Goal: Find specific page/section: Find specific page/section

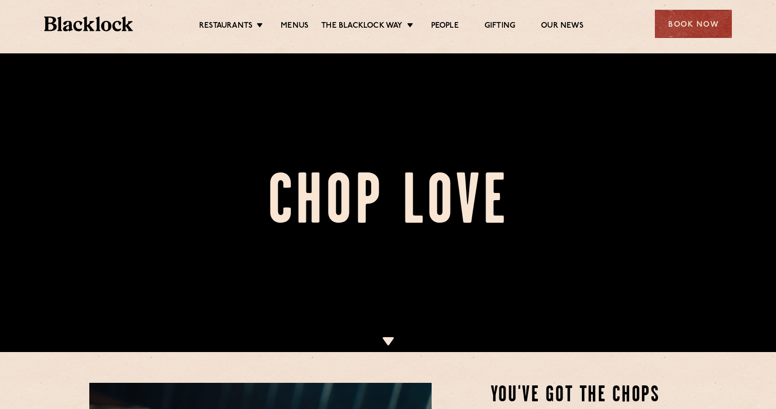
scroll to position [54, 0]
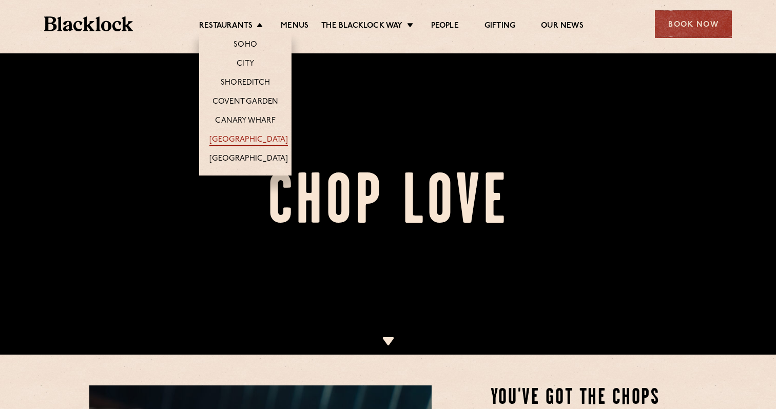
click at [245, 146] on link "[GEOGRAPHIC_DATA]" at bounding box center [248, 140] width 79 height 11
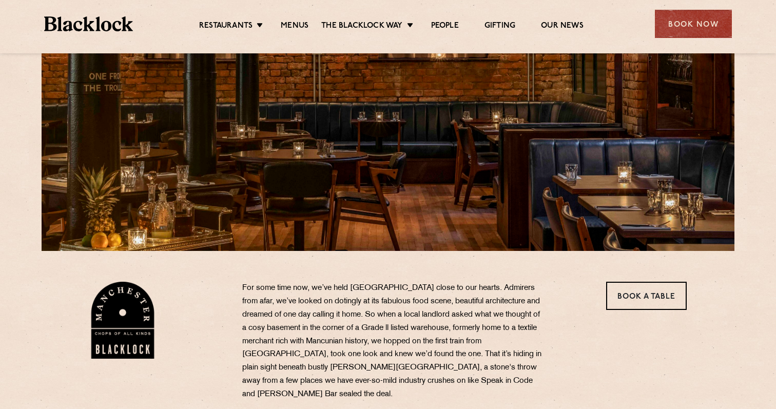
scroll to position [91, 0]
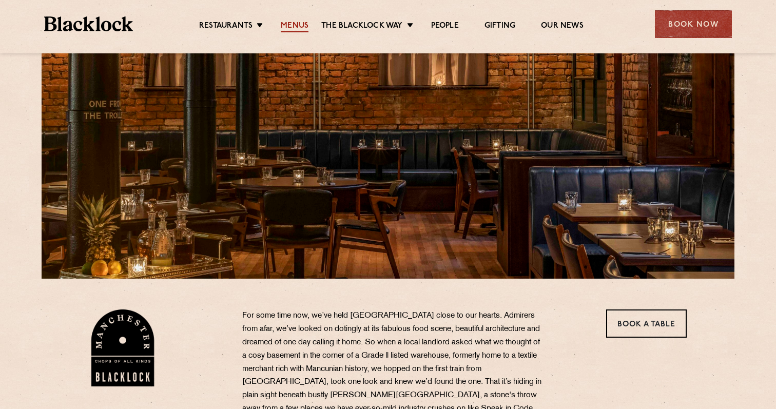
click at [294, 22] on link "Menus" at bounding box center [295, 26] width 28 height 11
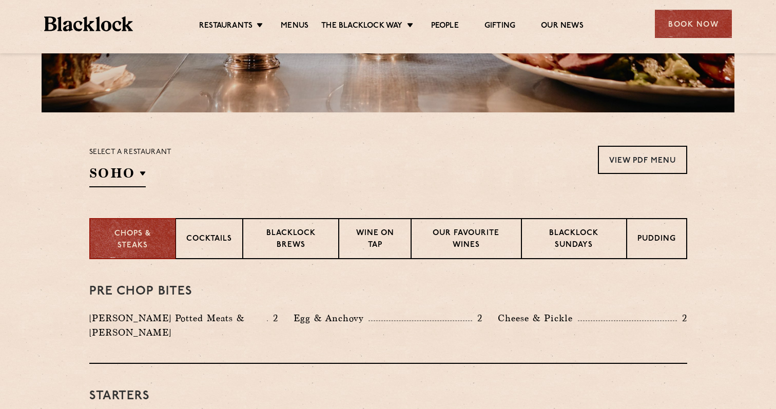
scroll to position [263, 0]
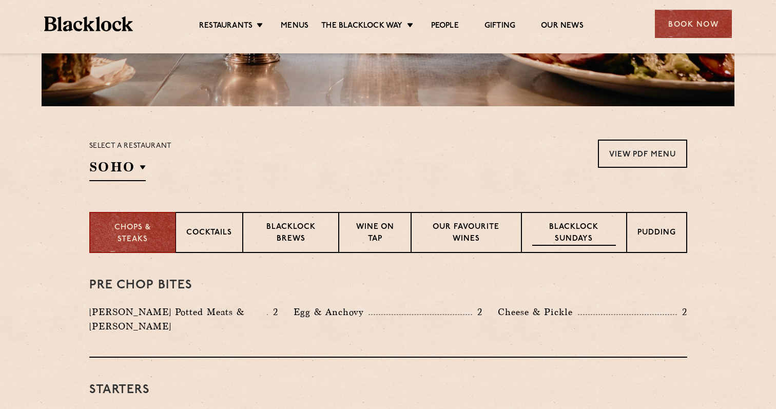
click at [567, 227] on p "Blacklock Sundays" at bounding box center [573, 234] width 83 height 24
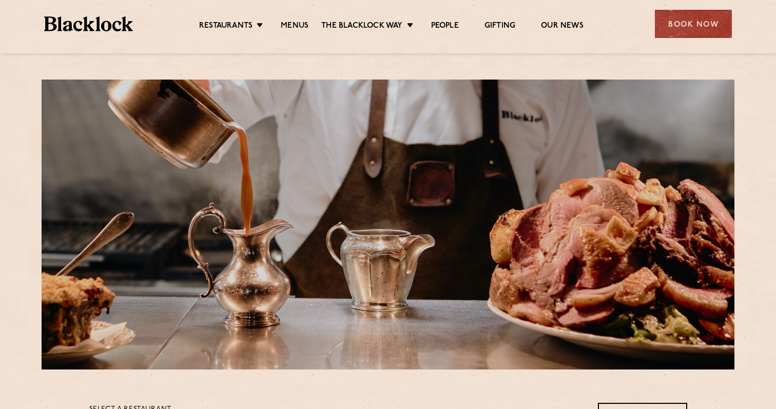
scroll to position [192, 0]
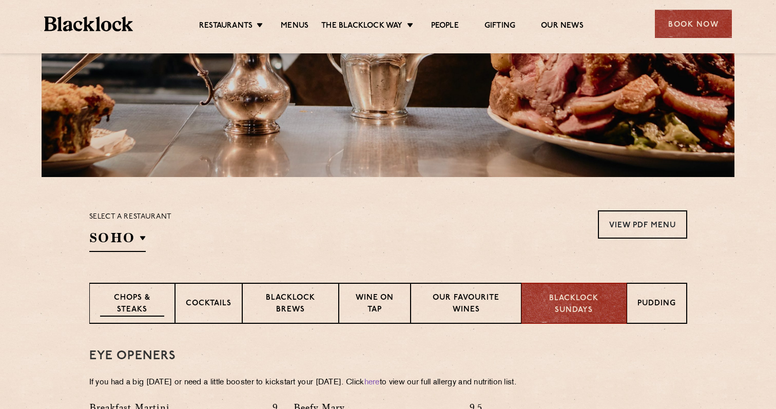
click at [133, 299] on p "Chops & Steaks" at bounding box center [132, 305] width 64 height 24
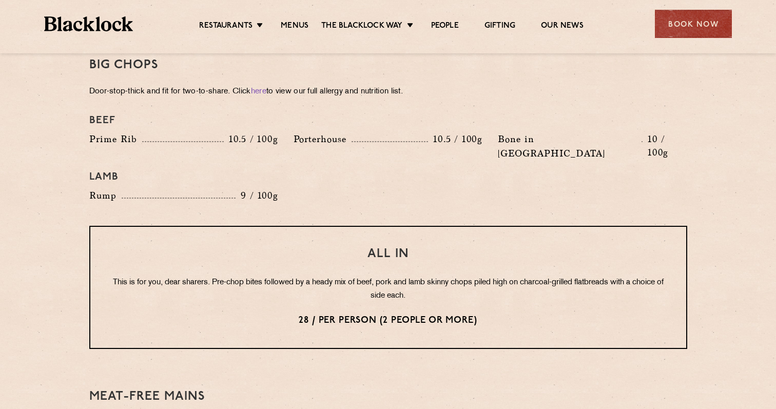
scroll to position [1193, 0]
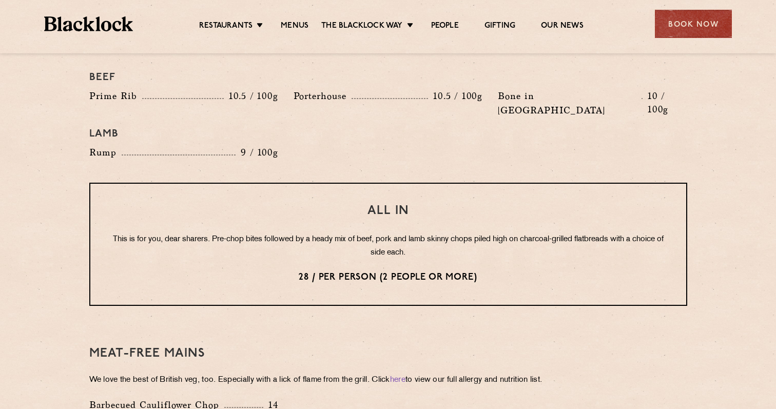
drag, startPoint x: 344, startPoint y: 53, endPoint x: 329, endPoint y: 431, distance: 378.0
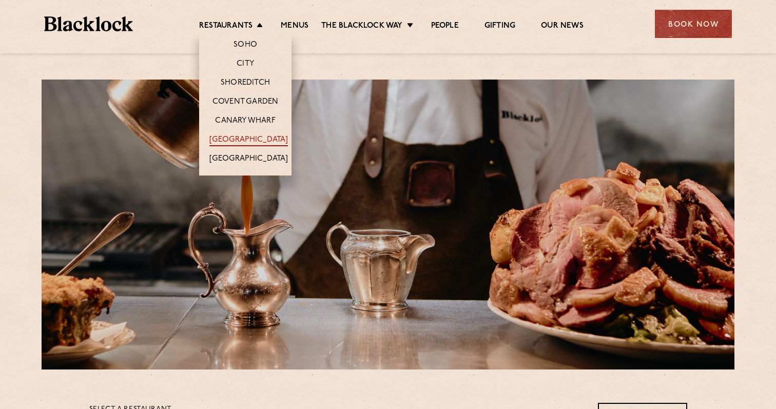
click at [249, 141] on link "[GEOGRAPHIC_DATA]" at bounding box center [248, 140] width 79 height 11
